Goal: Transaction & Acquisition: Book appointment/travel/reservation

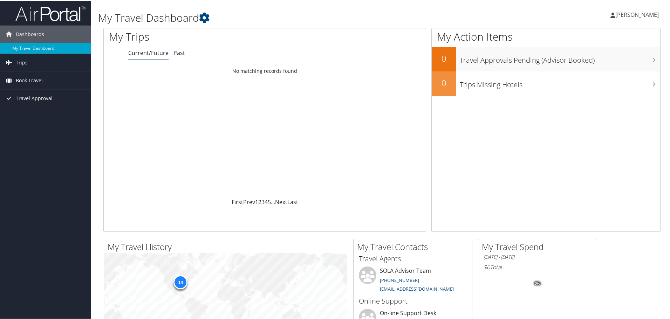
click at [26, 79] on span "Book Travel" at bounding box center [29, 80] width 27 height 18
click at [35, 109] on link "Book/Manage Online Trips" at bounding box center [45, 104] width 91 height 11
